Goal: Task Accomplishment & Management: Complete application form

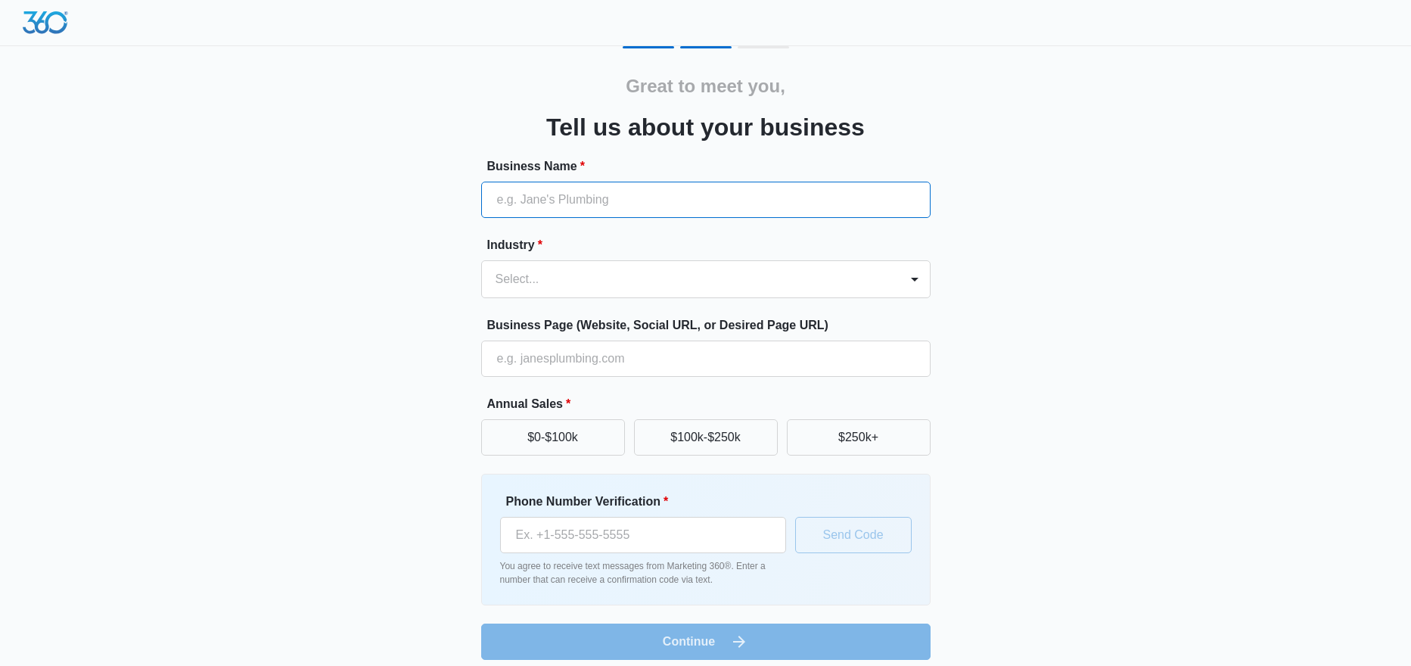
click at [573, 188] on input "Business Name *" at bounding box center [706, 200] width 450 height 36
type input "Bay Area Retrofit"
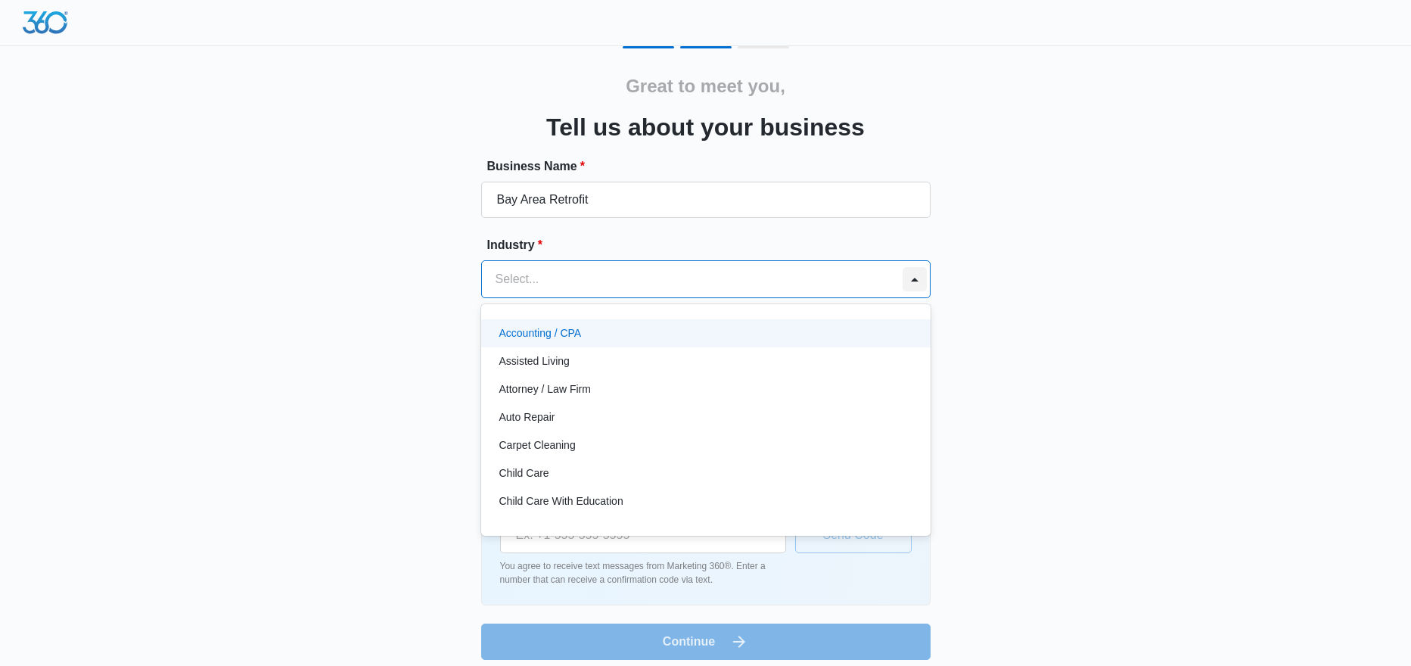
click at [917, 282] on div at bounding box center [915, 279] width 24 height 24
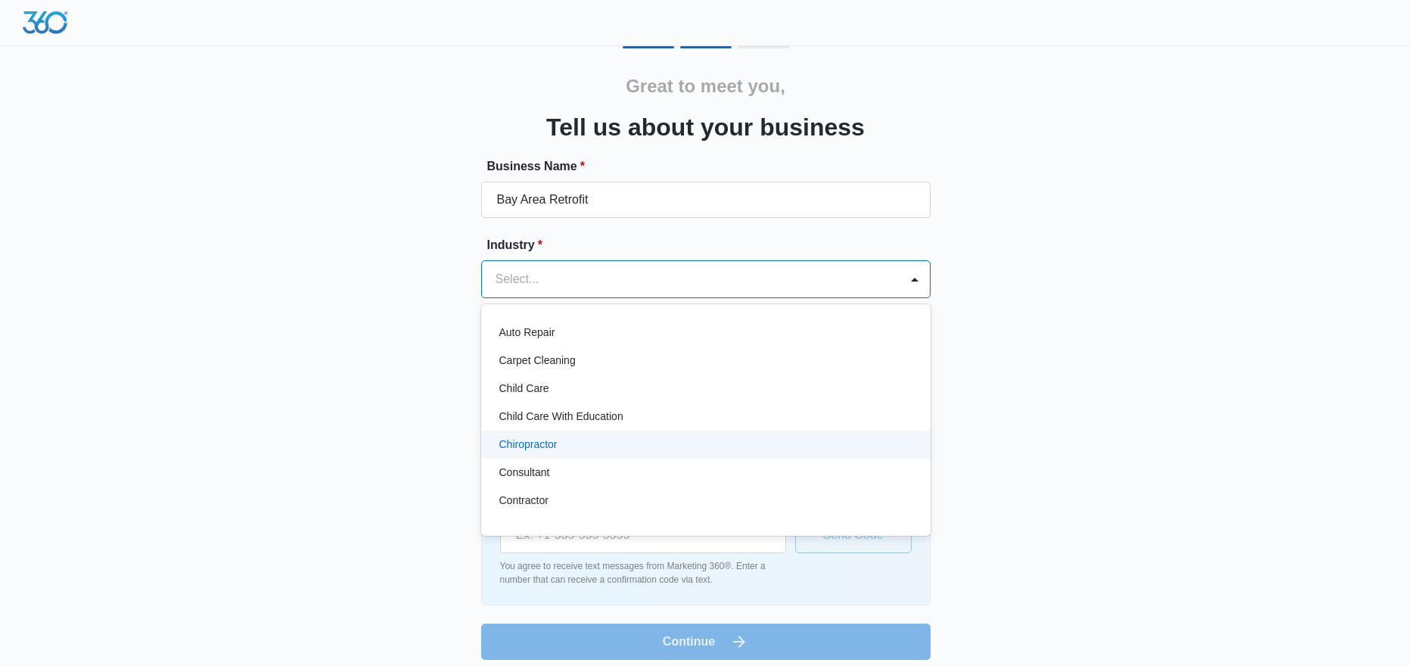
scroll to position [101, 0]
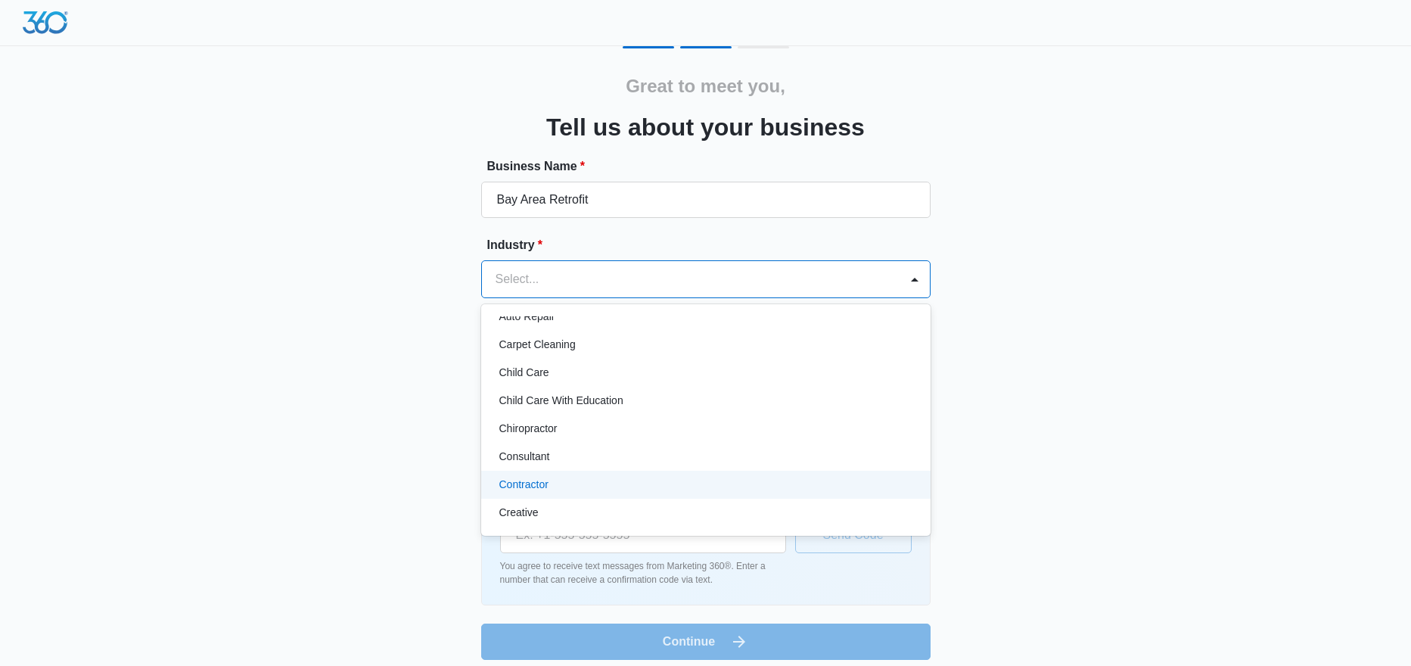
click at [532, 487] on p "Contractor" at bounding box center [524, 485] width 49 height 16
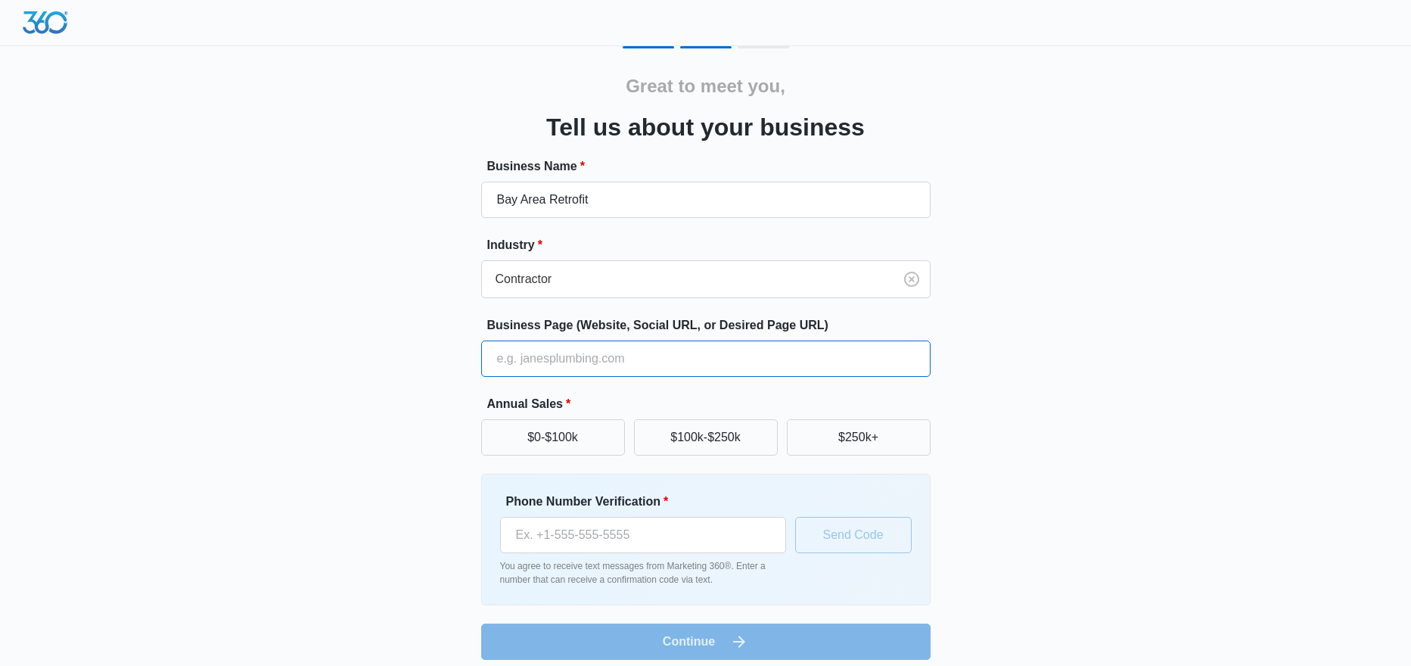
click at [523, 360] on input "Business Page (Website, Social URL, or Desired Page URL)" at bounding box center [706, 359] width 450 height 36
type input "bayarearetrofit.com"
click at [860, 440] on button "$250k+" at bounding box center [859, 437] width 144 height 36
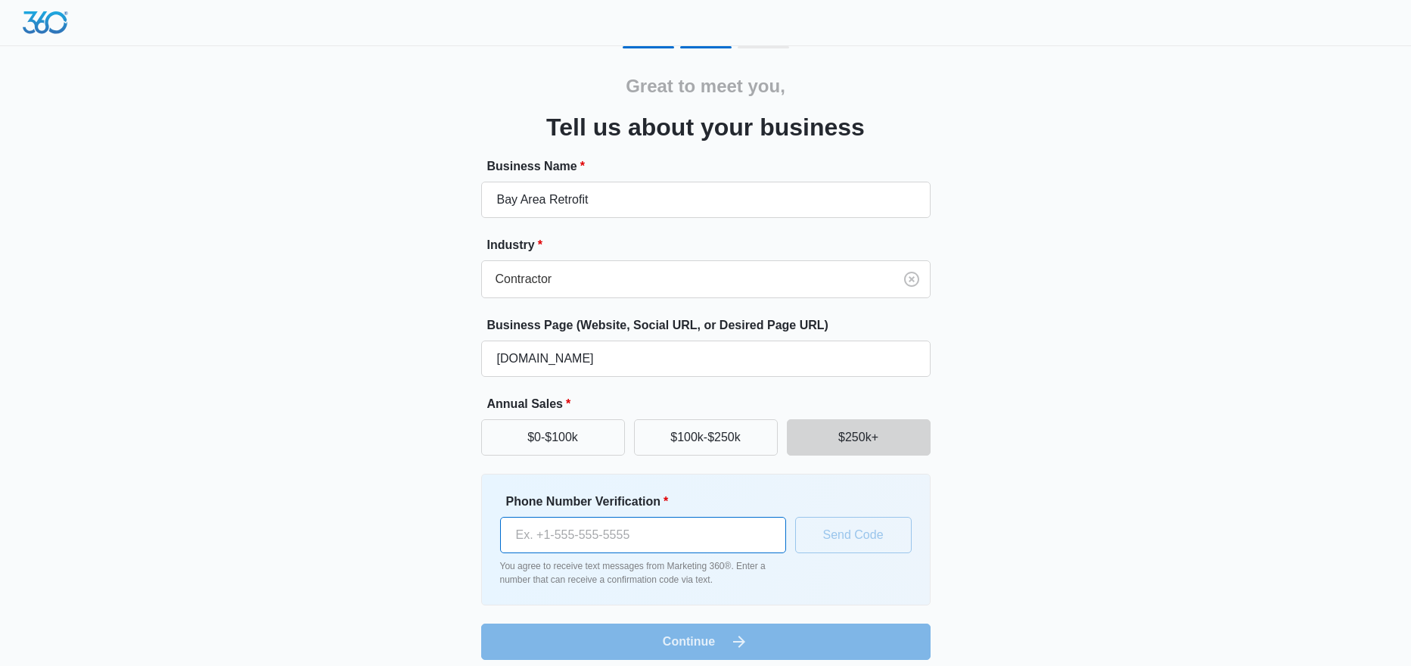
click at [560, 542] on input "Phone Number Verification *" at bounding box center [643, 535] width 286 height 36
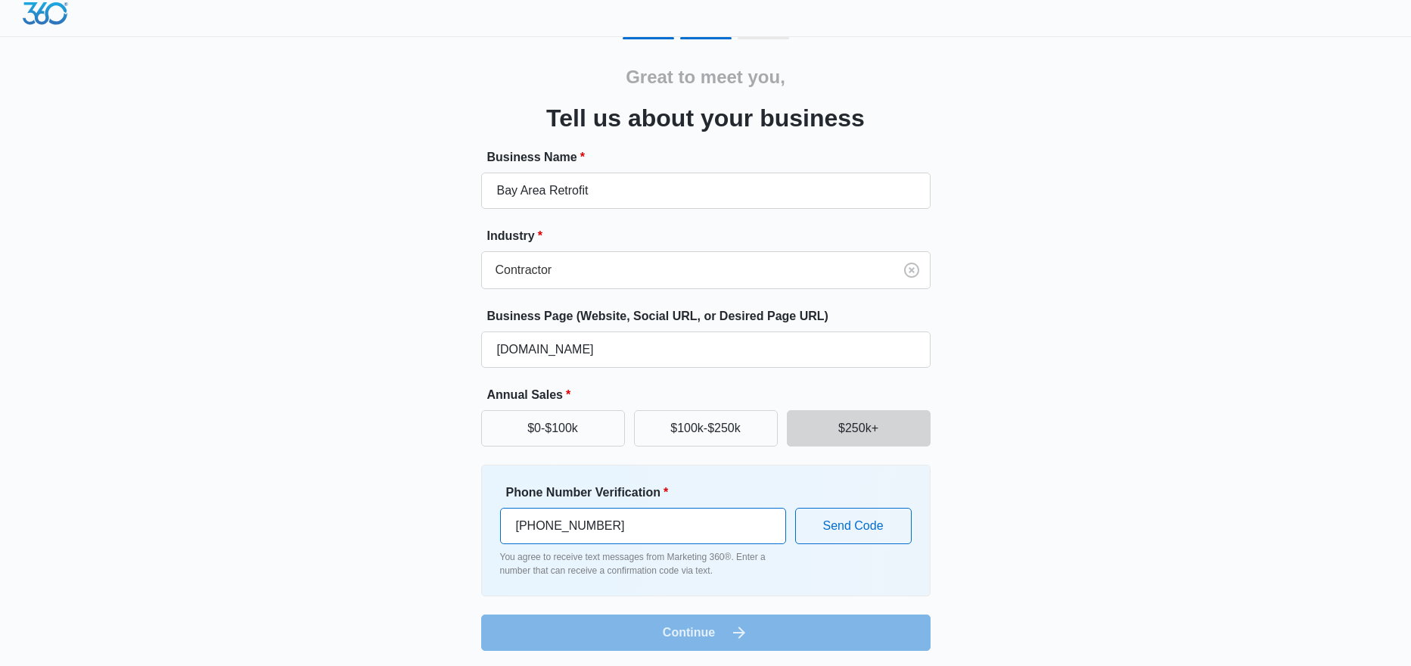
scroll to position [12, 0]
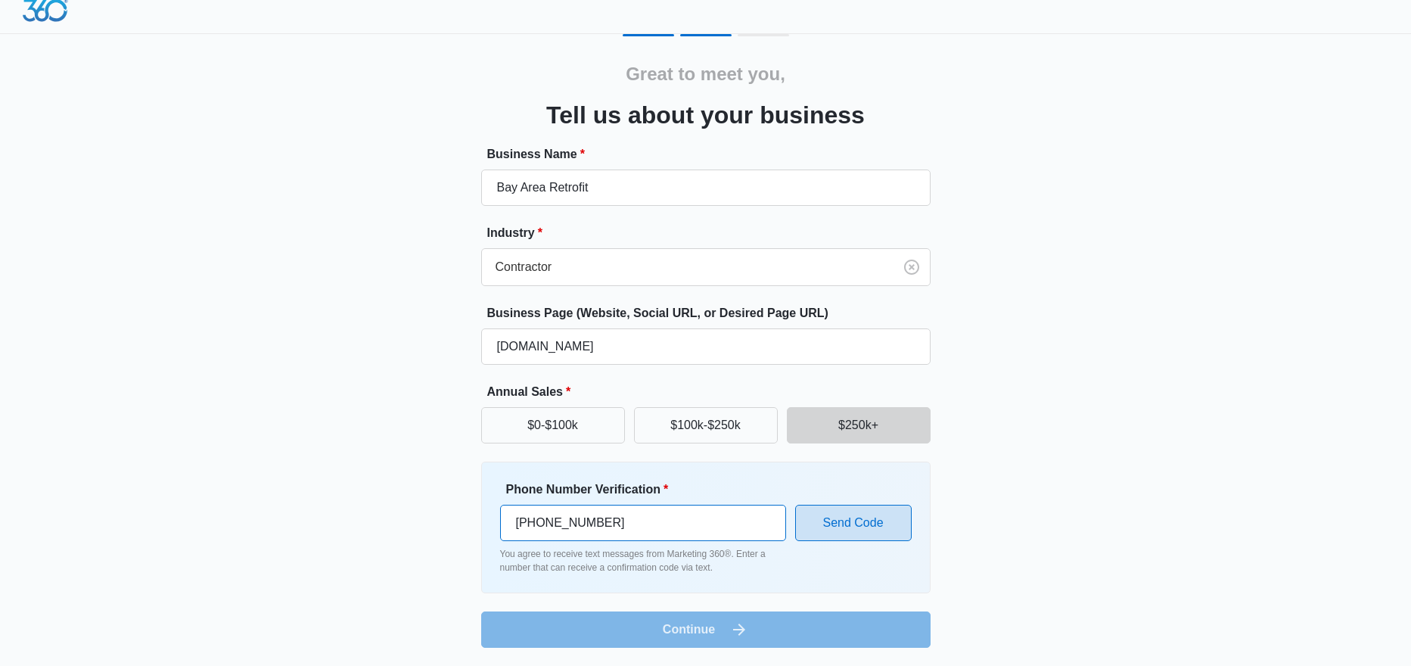
type input "(510) 418-1676"
drag, startPoint x: 849, startPoint y: 519, endPoint x: 840, endPoint y: 519, distance: 9.1
click at [846, 521] on button "Send Code" at bounding box center [853, 523] width 117 height 36
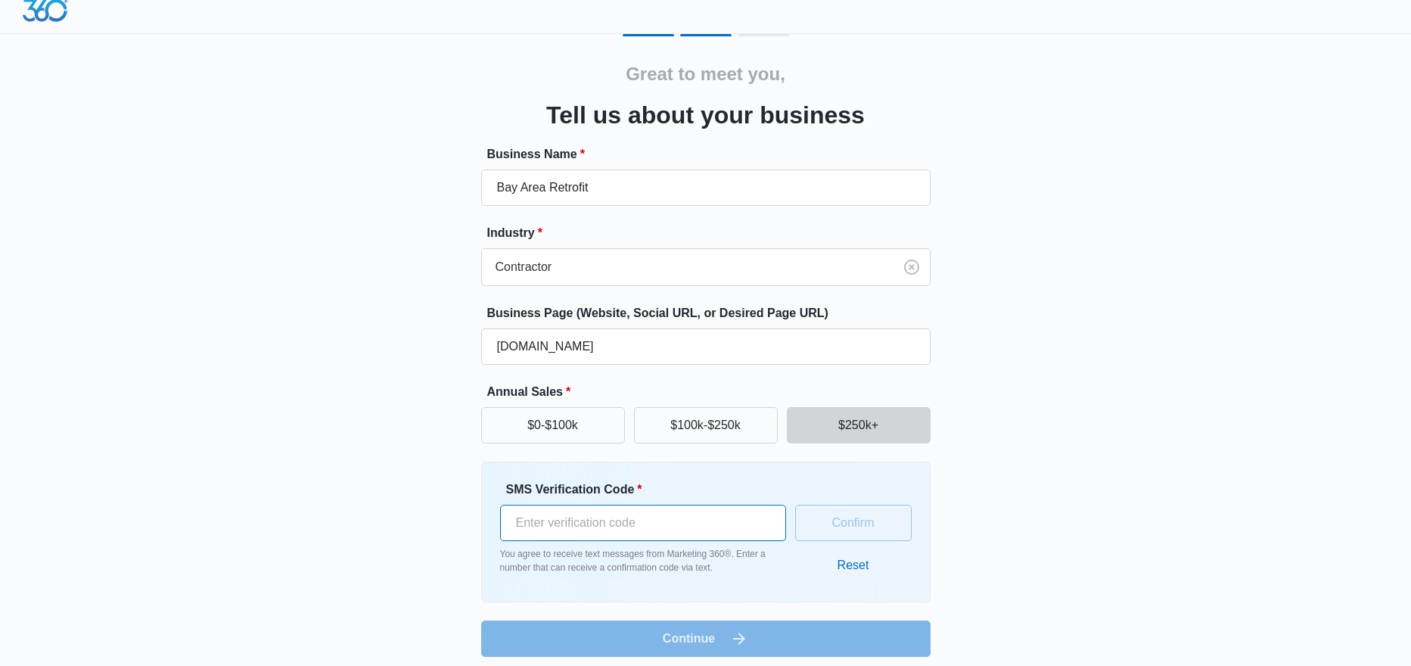
click at [655, 525] on input "SMS Verification Code *" at bounding box center [643, 523] width 286 height 36
type input "583154"
click at [822, 519] on button "Confirm" at bounding box center [853, 523] width 117 height 36
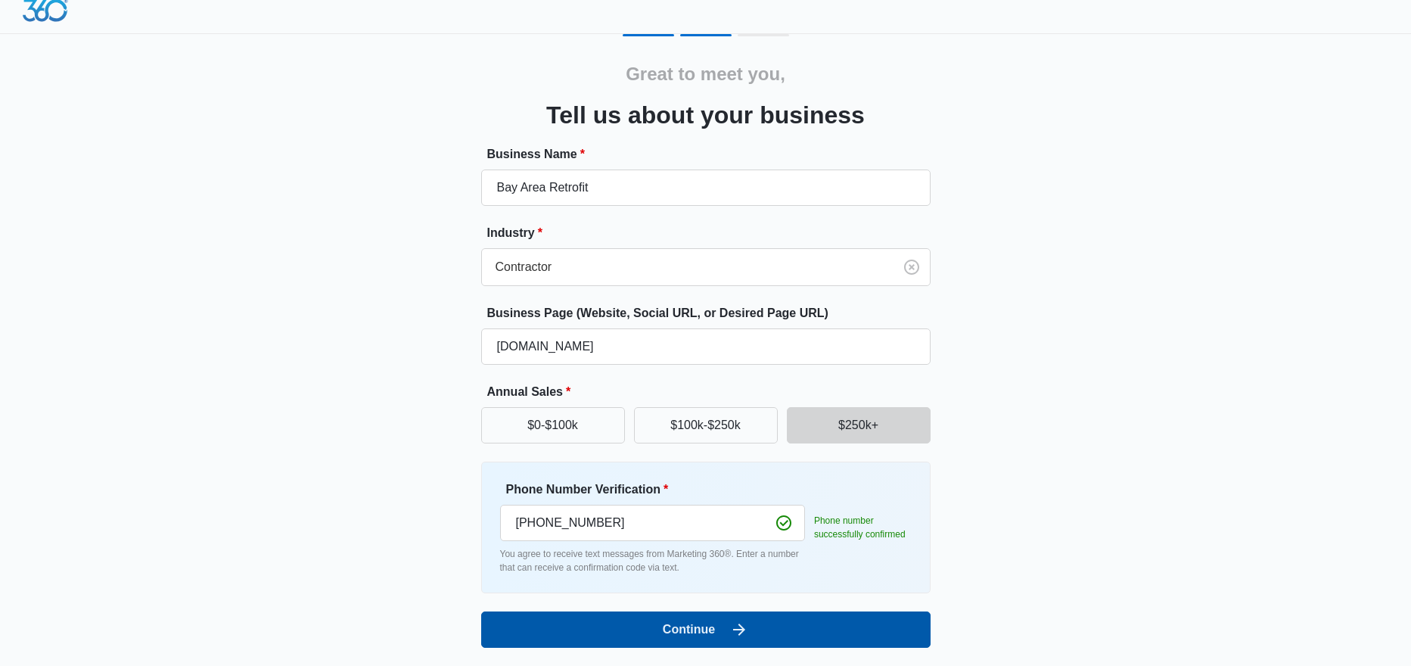
click at [640, 628] on button "Continue" at bounding box center [706, 630] width 450 height 36
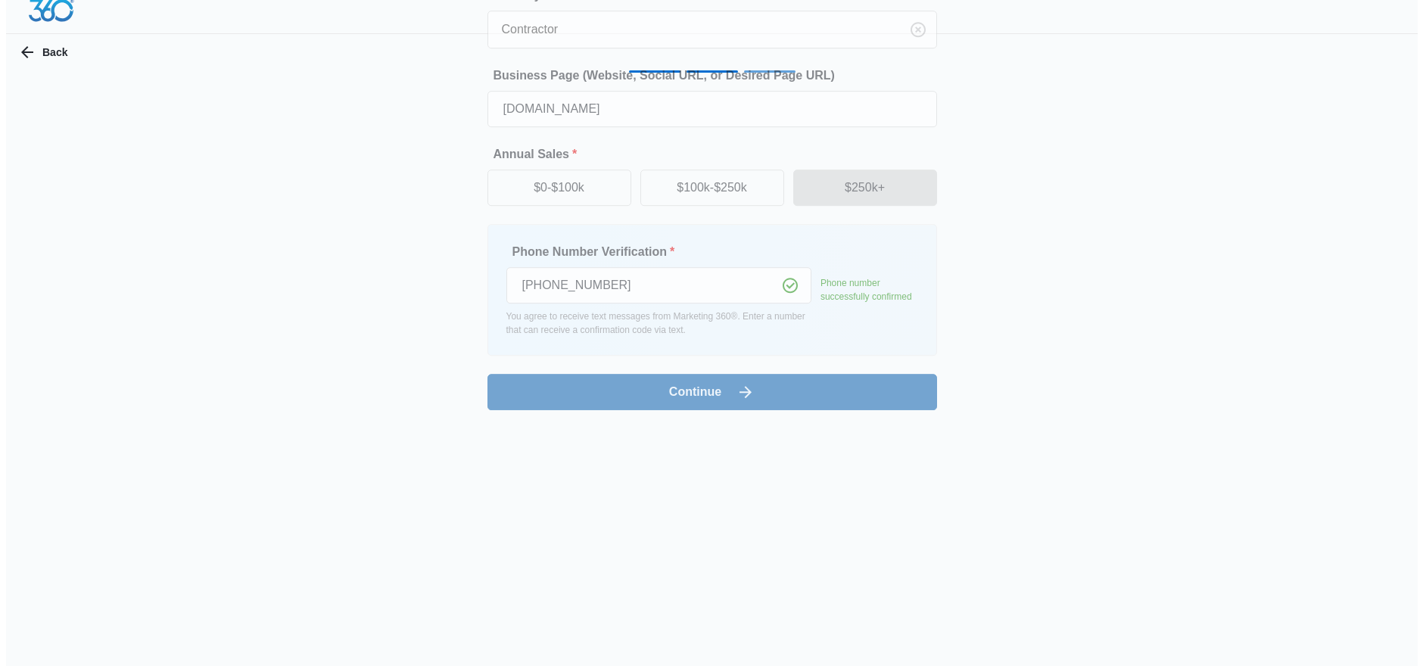
scroll to position [0, 0]
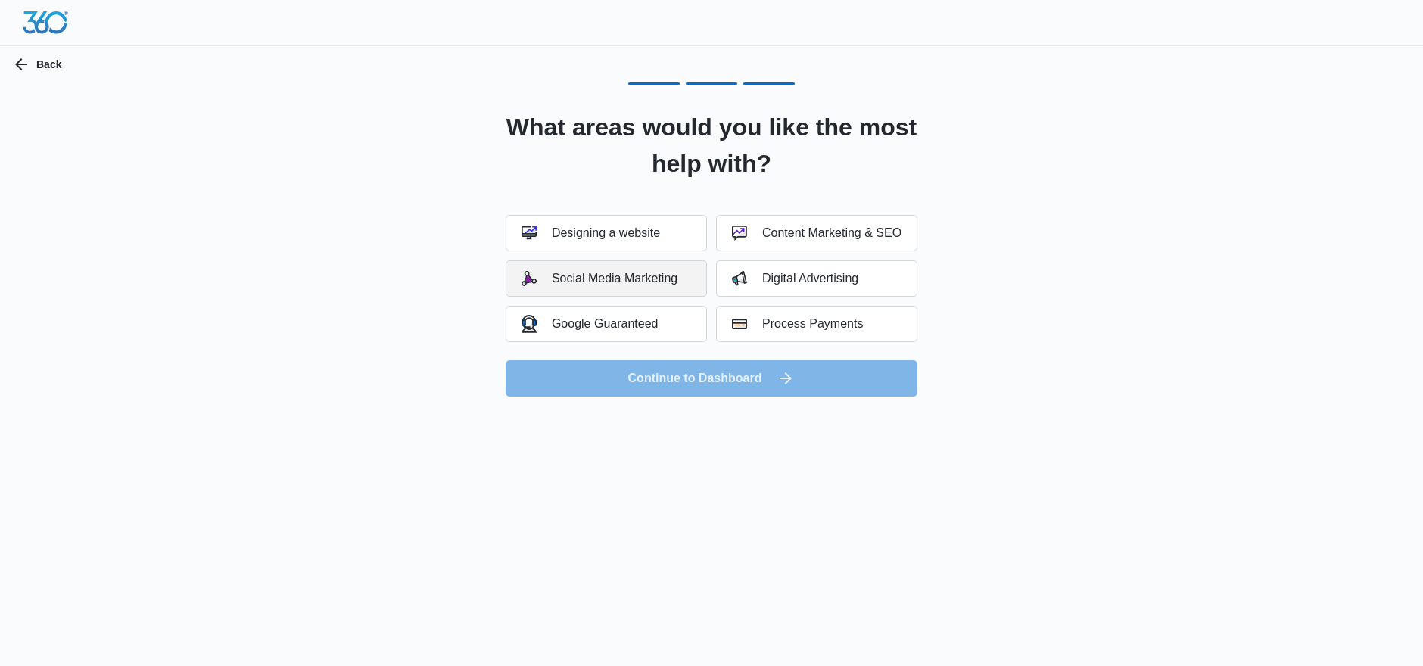
click at [634, 270] on button "Social Media Marketing" at bounding box center [606, 278] width 201 height 36
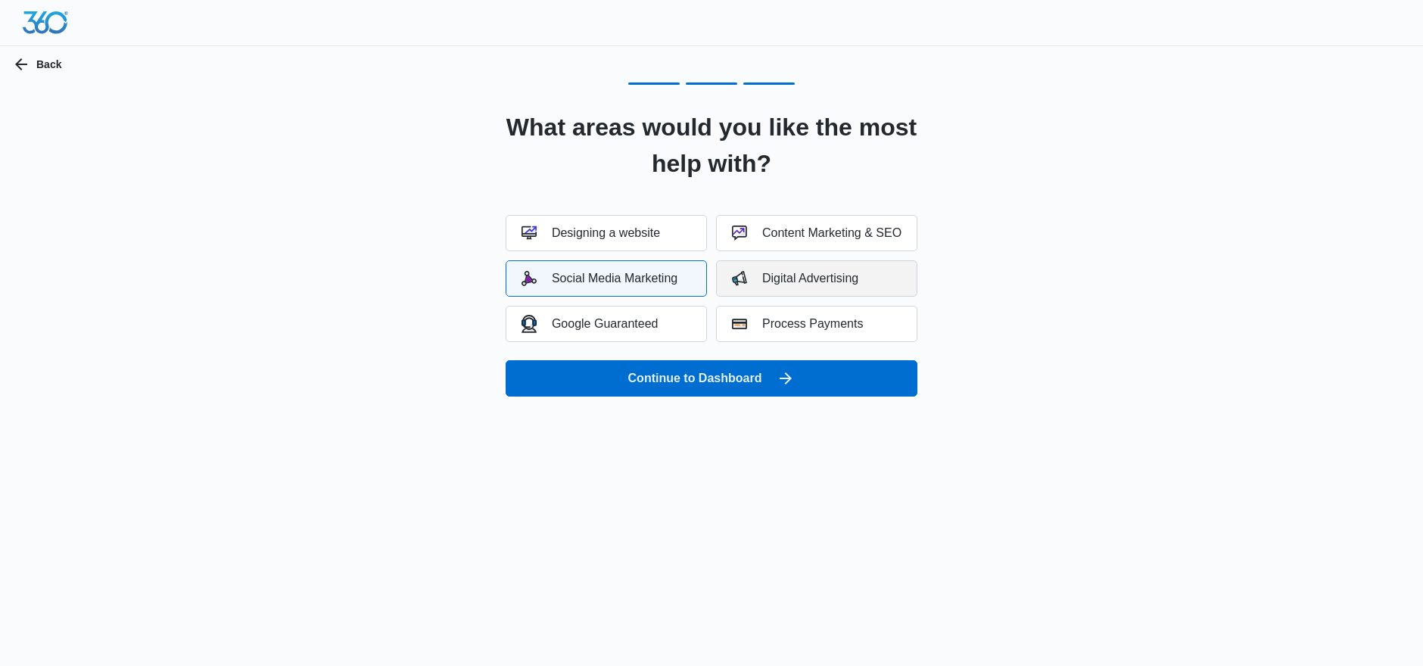
click at [790, 279] on div "Digital Advertising" at bounding box center [795, 278] width 126 height 15
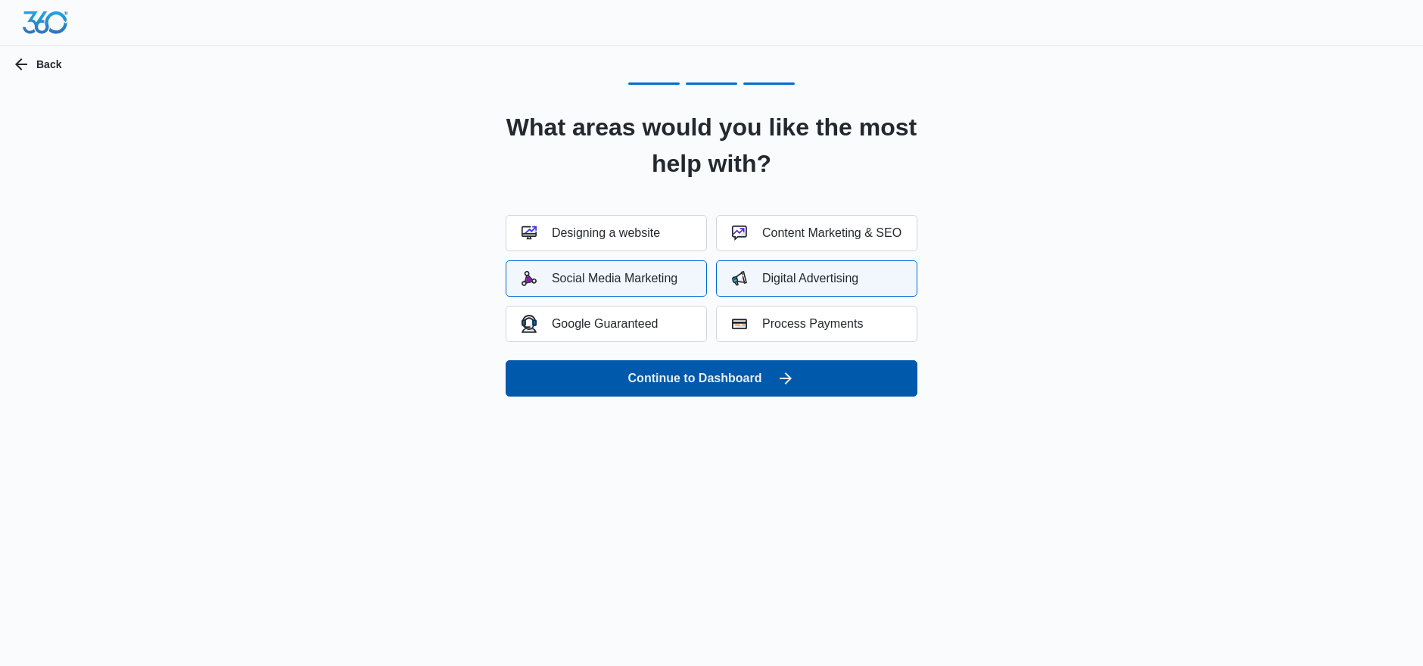
click at [690, 375] on button "Continue to Dashboard" at bounding box center [712, 378] width 412 height 36
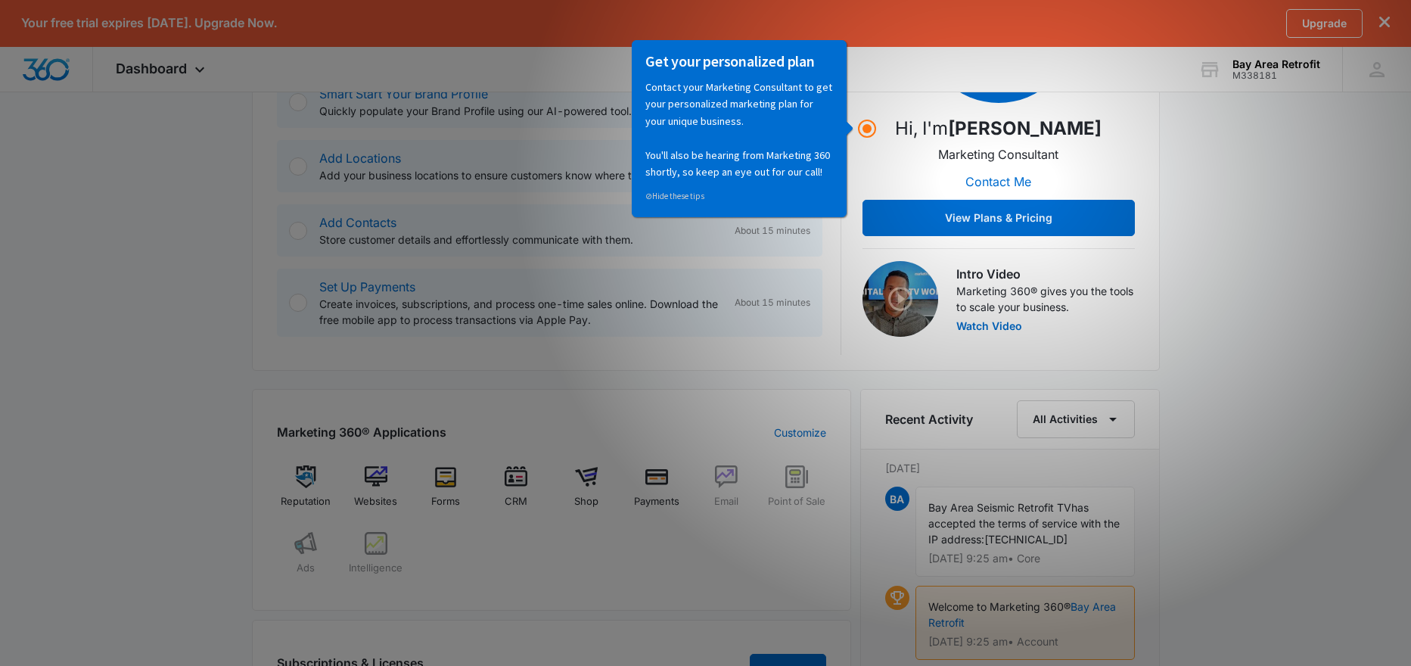
scroll to position [303, 0]
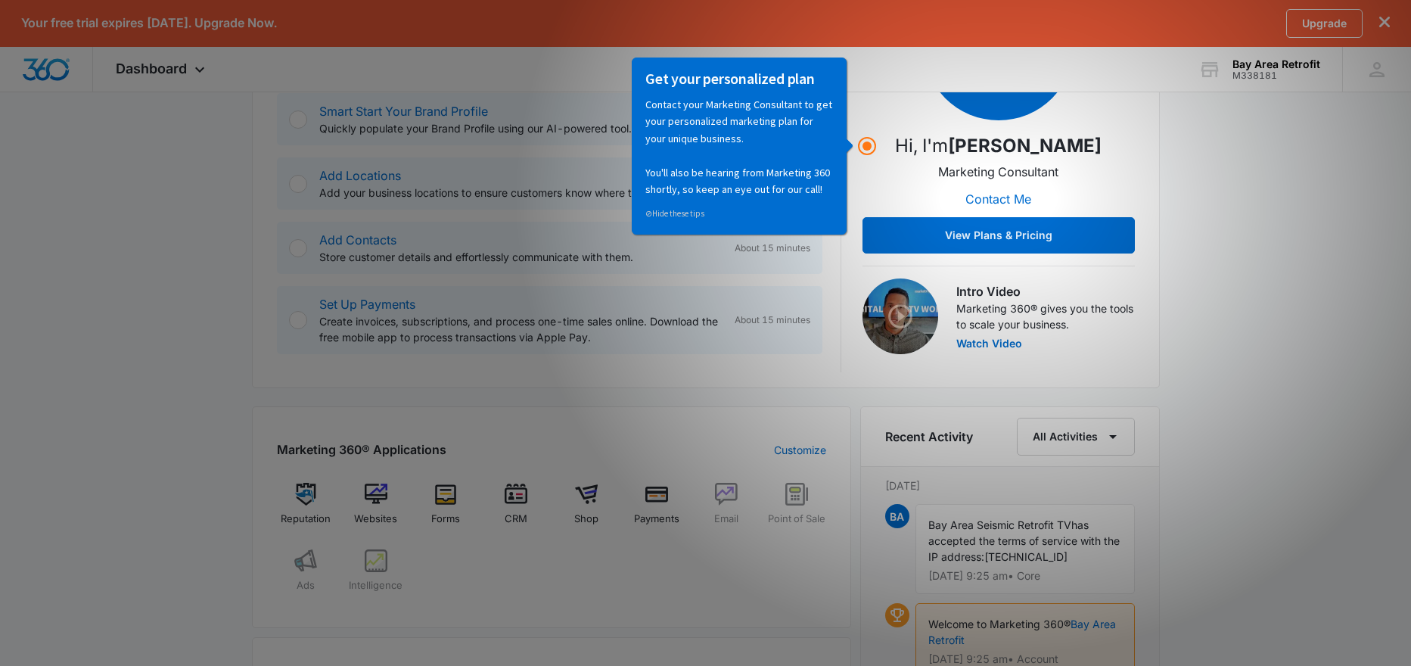
click at [1229, 204] on div "[DATE] is [DATE] Good morning, Bay Area Seismic Retrofit! Getting Started Outli…" at bounding box center [705, 463] width 1411 height 1312
click at [987, 197] on button "Contact Me" at bounding box center [999, 199] width 96 height 36
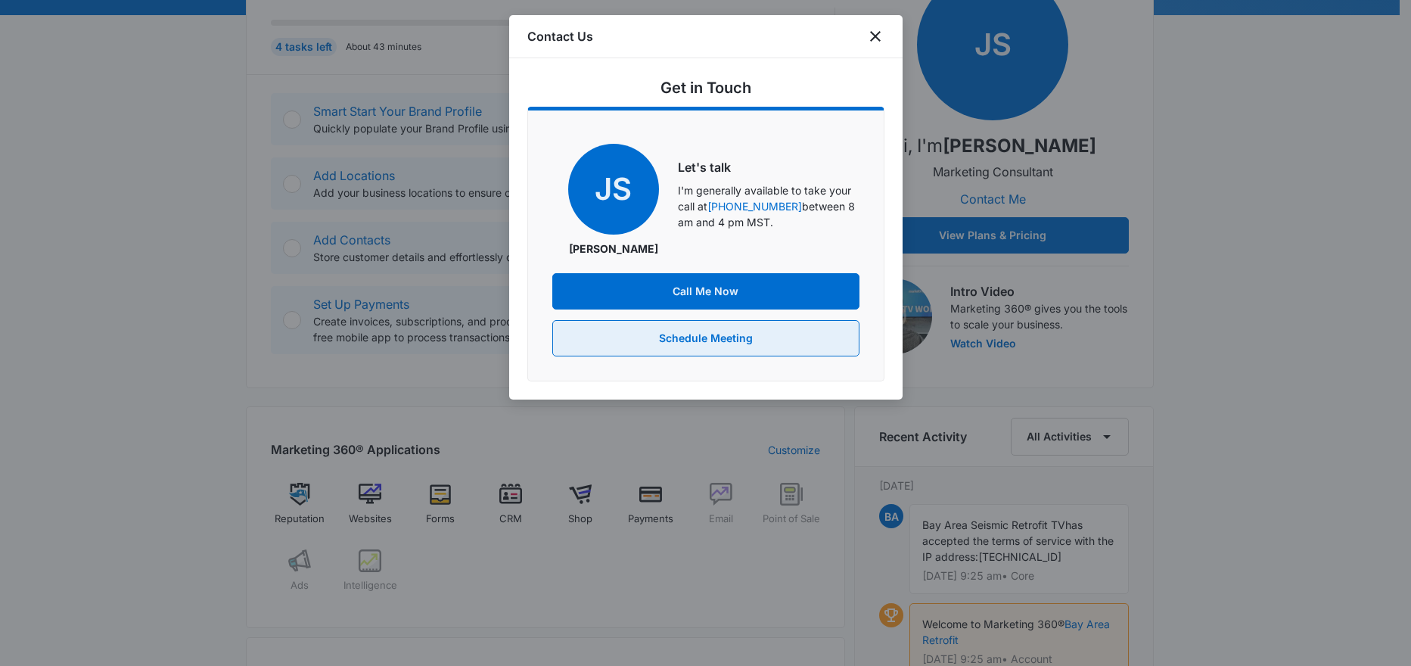
click at [750, 336] on button "Schedule Meeting" at bounding box center [705, 338] width 307 height 36
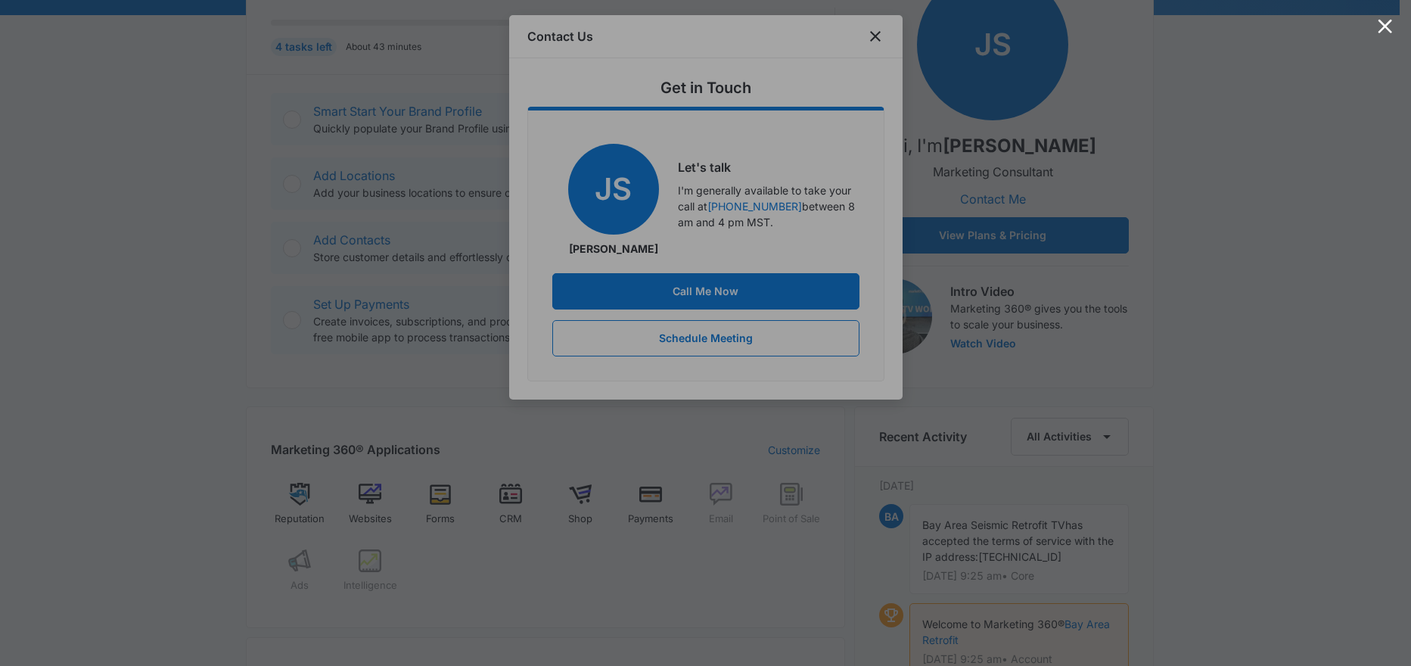
click at [876, 35] on div at bounding box center [705, 333] width 1411 height 666
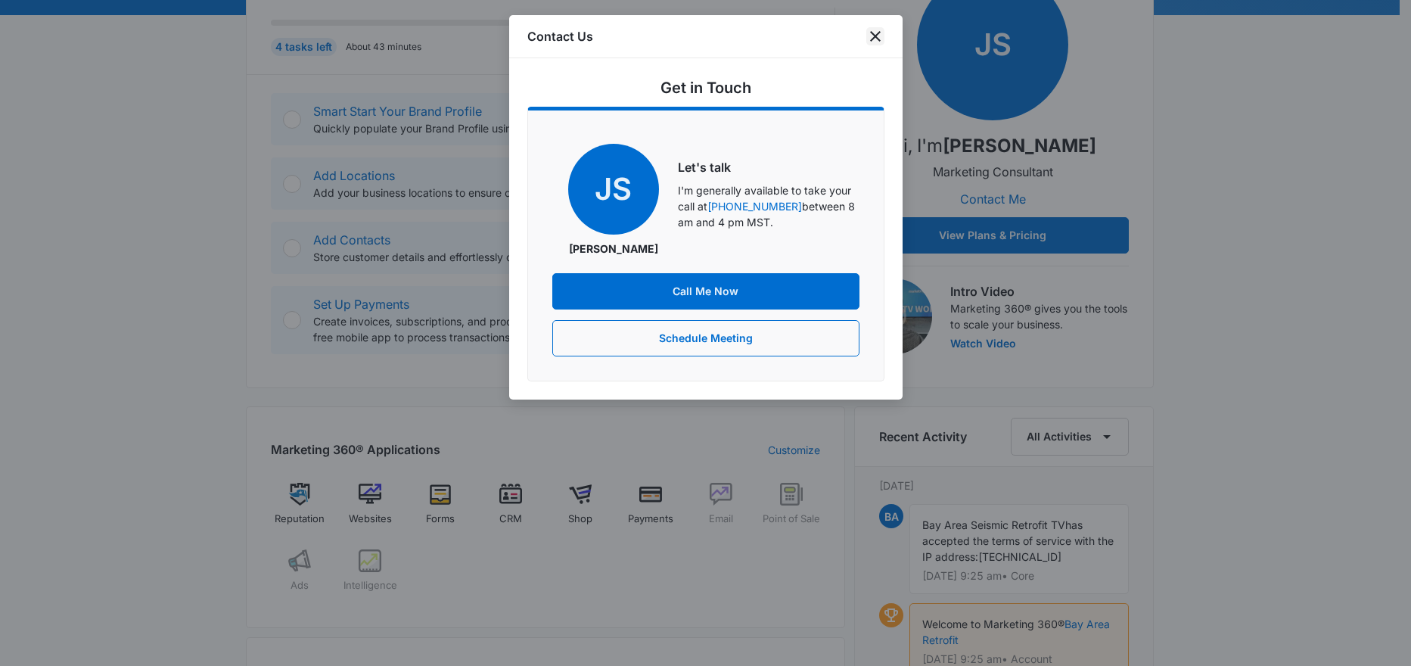
click at [876, 35] on icon "close" at bounding box center [875, 36] width 11 height 11
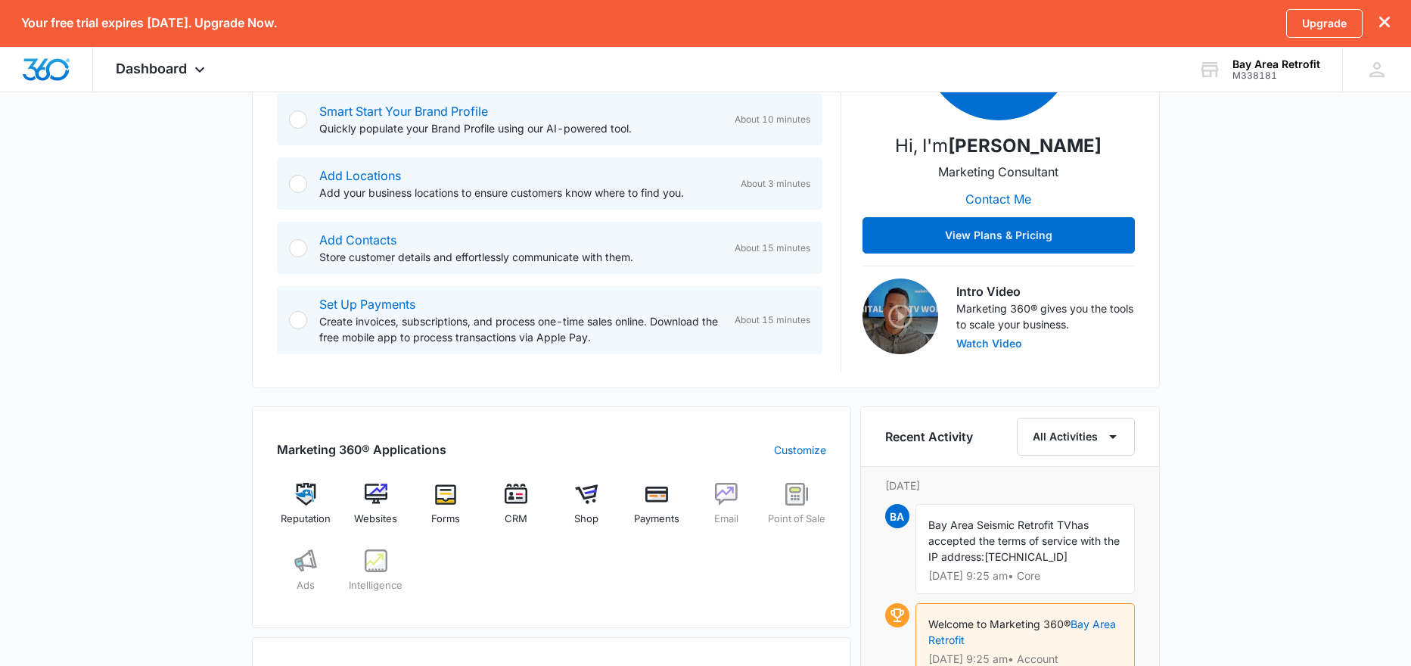
click at [973, 339] on button "Watch Video" at bounding box center [990, 343] width 66 height 11
